Goal: Information Seeking & Learning: Learn about a topic

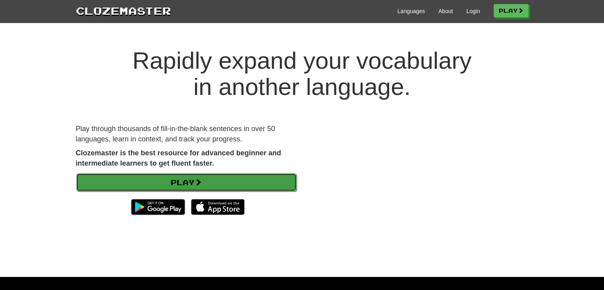
click at [230, 182] on link "Play" at bounding box center [186, 182] width 220 height 18
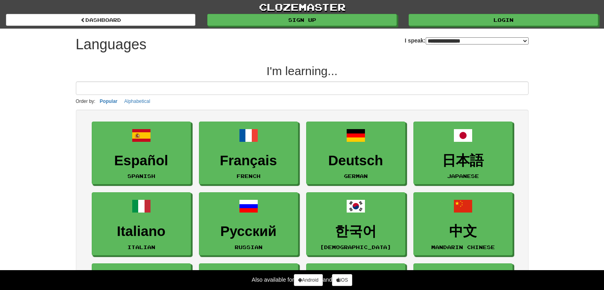
select select "*******"
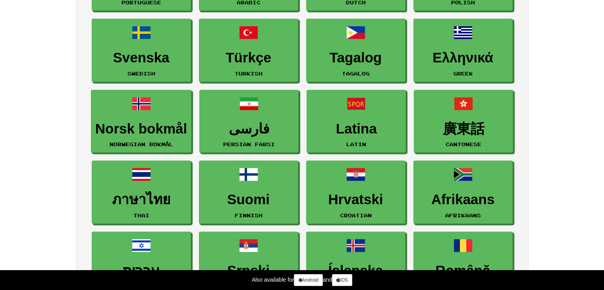
scroll to position [318, 0]
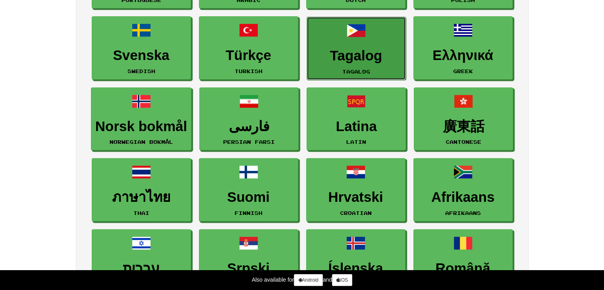
click at [362, 58] on h3 "Tagalog" at bounding box center [356, 55] width 91 height 15
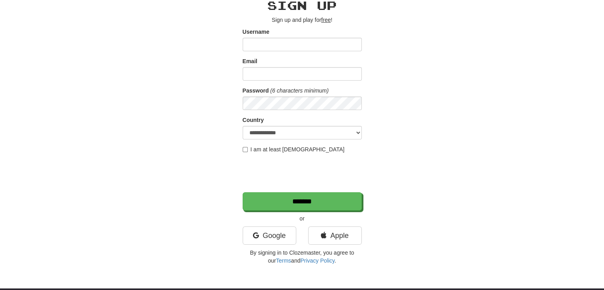
scroll to position [40, 0]
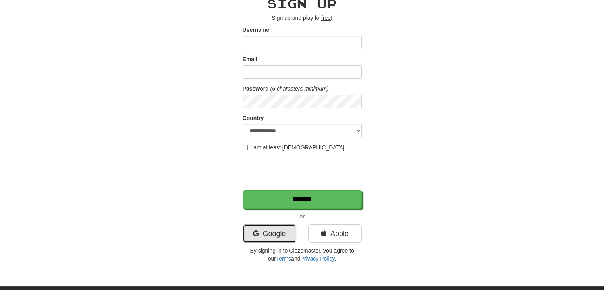
click at [244, 238] on link "Google" at bounding box center [270, 233] width 54 height 18
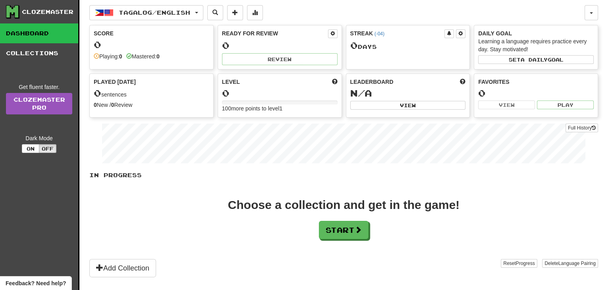
click at [344, 244] on div "In Progress Choose a collection and get in the game! Start Add Collection Reset…" at bounding box center [343, 224] width 509 height 106
click at [344, 236] on button "Start" at bounding box center [344, 230] width 50 height 18
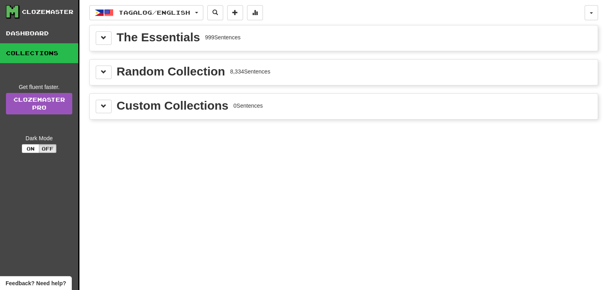
click at [197, 39] on div "The Essentials" at bounding box center [158, 37] width 83 height 12
click at [111, 35] on button at bounding box center [104, 38] width 16 height 14
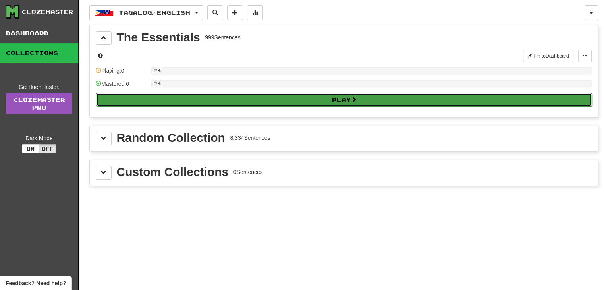
click at [149, 94] on button "Play" at bounding box center [344, 100] width 496 height 14
select select "**"
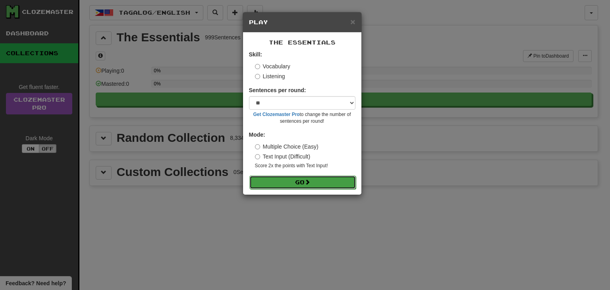
click at [274, 180] on button "Go" at bounding box center [302, 183] width 106 height 14
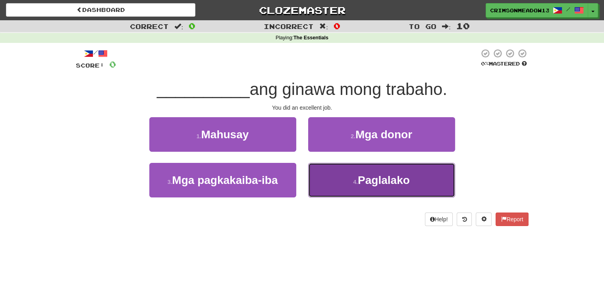
click at [350, 174] on button "4 . [GEOGRAPHIC_DATA]" at bounding box center [381, 180] width 147 height 35
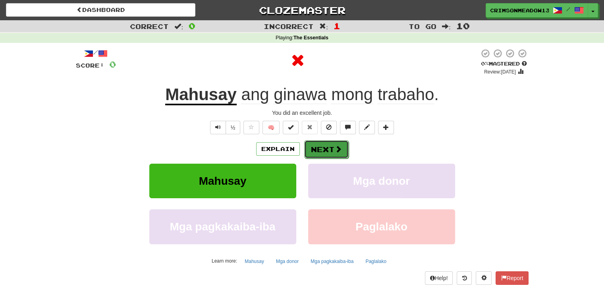
click at [331, 152] on button "Next" at bounding box center [326, 149] width 44 height 18
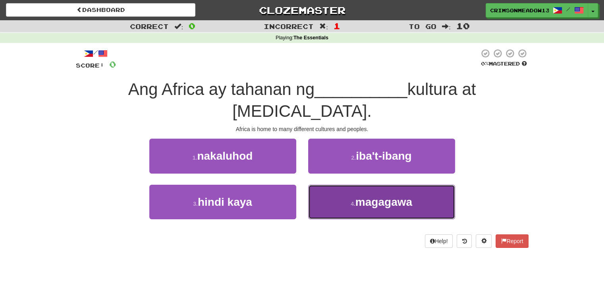
click at [327, 185] on button "4 . magagawa" at bounding box center [381, 202] width 147 height 35
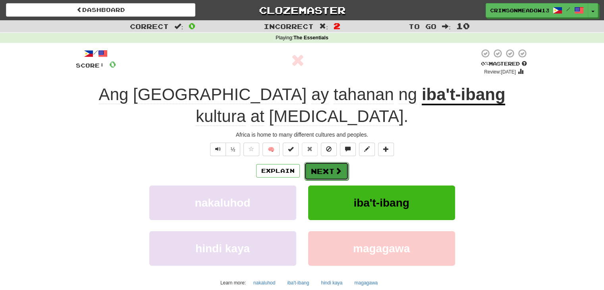
click at [317, 162] on button "Next" at bounding box center [326, 171] width 44 height 18
